Goal: Check status: Check status

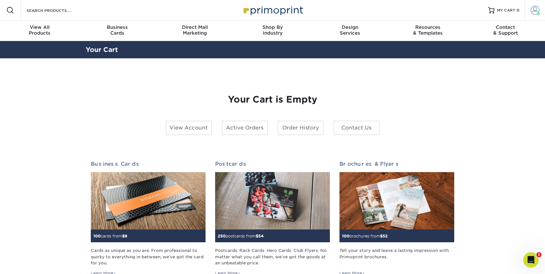
click at [535, 12] on span at bounding box center [535, 10] width 9 height 9
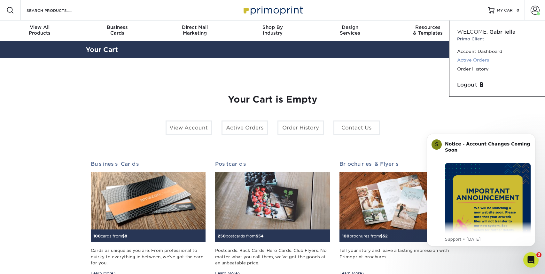
click at [463, 59] on link "Active Orders" at bounding box center [497, 60] width 80 height 9
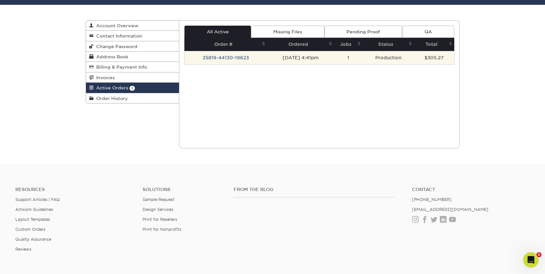
click at [235, 57] on td "25819-44130-19623" at bounding box center [226, 57] width 83 height 13
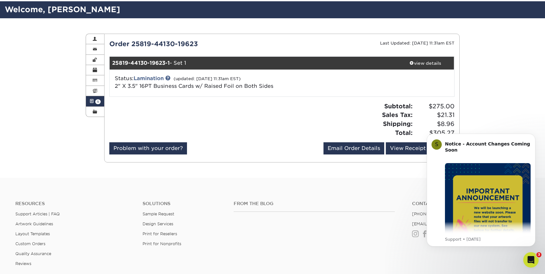
scroll to position [81, 0]
